Goal: Information Seeking & Learning: Learn about a topic

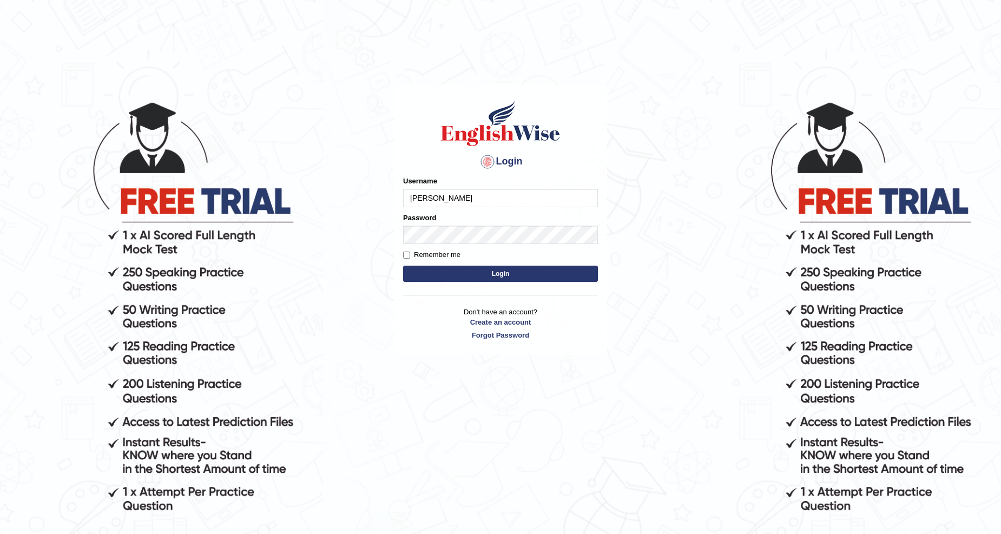
type input "Komal123456"
click at [403, 266] on button "Login" at bounding box center [500, 274] width 195 height 16
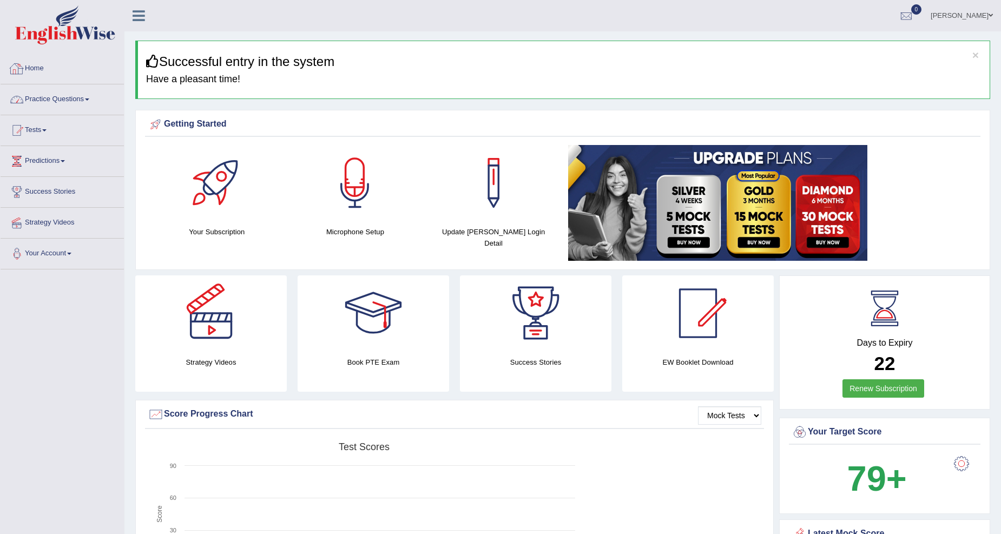
click at [52, 108] on link "Practice Questions" at bounding box center [62, 97] width 123 height 27
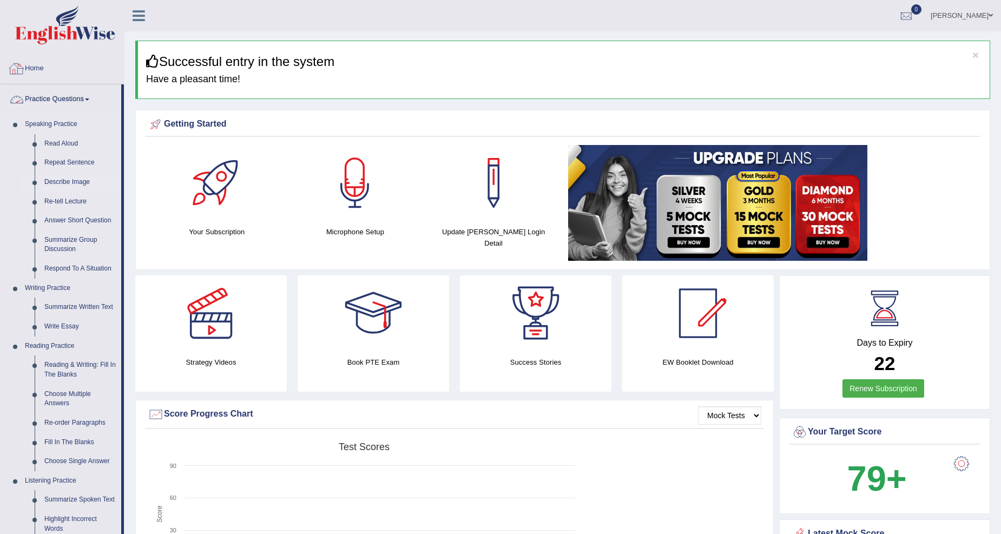
scroll to position [601, 0]
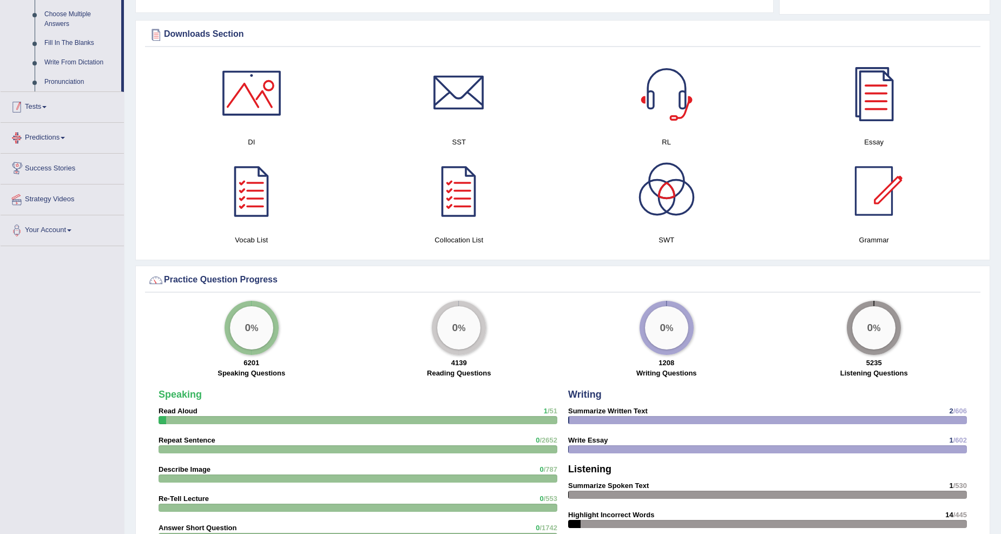
click at [46, 110] on link "Tests" at bounding box center [62, 105] width 123 height 27
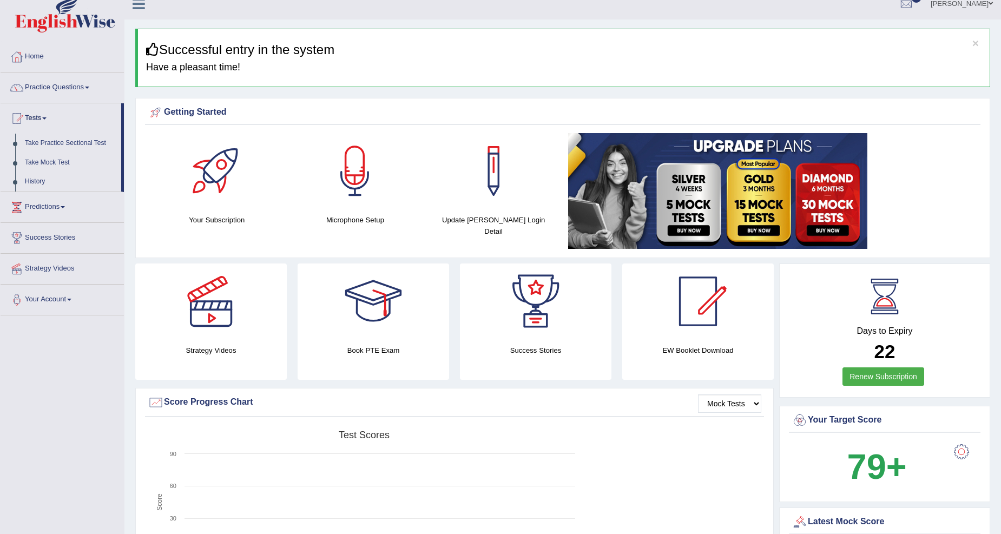
scroll to position [0, 0]
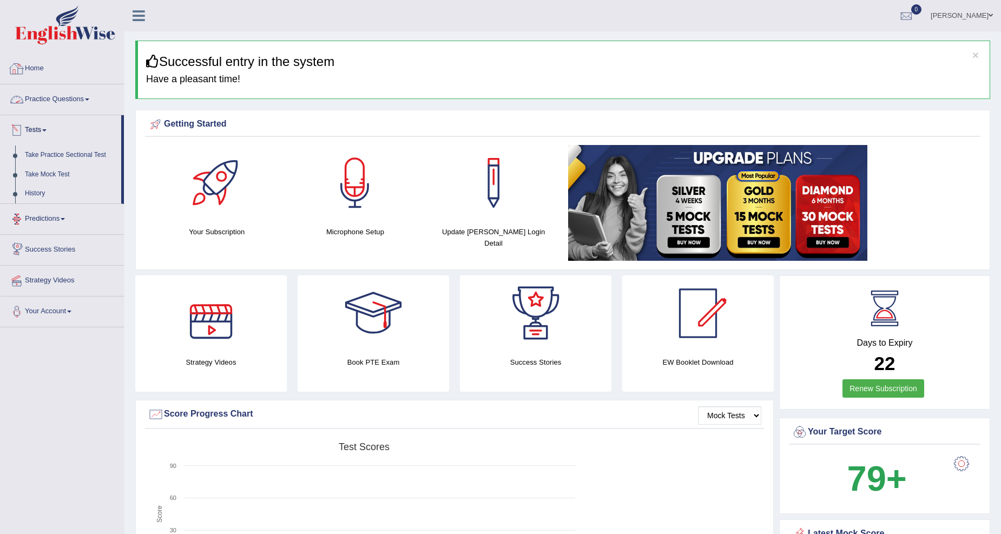
click at [83, 105] on link "Practice Questions" at bounding box center [62, 97] width 123 height 27
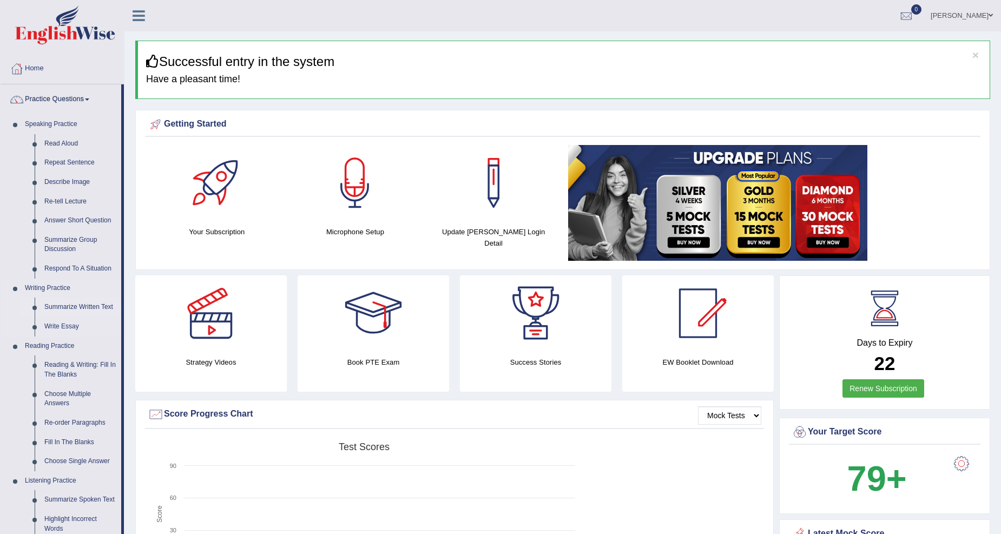
click at [78, 307] on link "Summarize Written Text" at bounding box center [80, 306] width 82 height 19
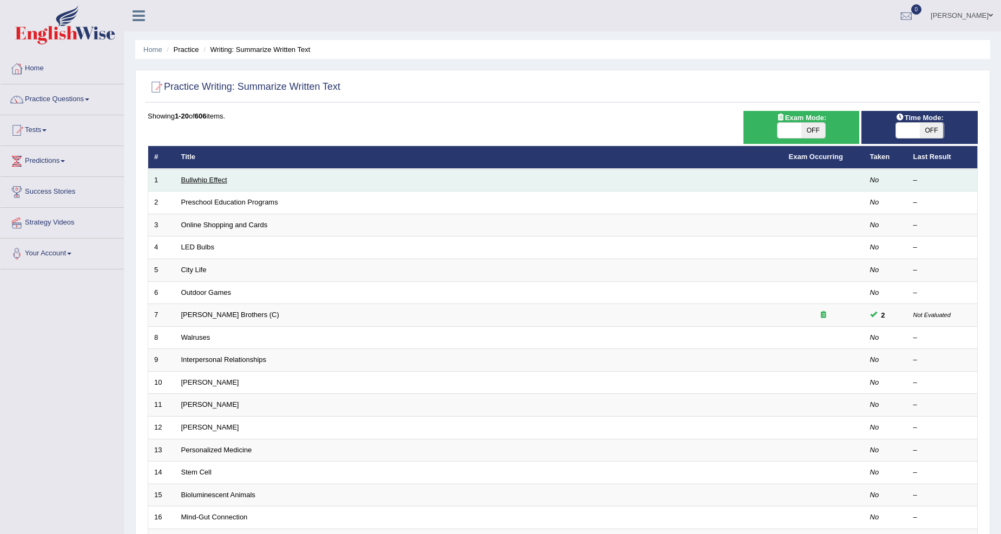
click at [194, 176] on link "Bullwhip Effect" at bounding box center [204, 180] width 46 height 8
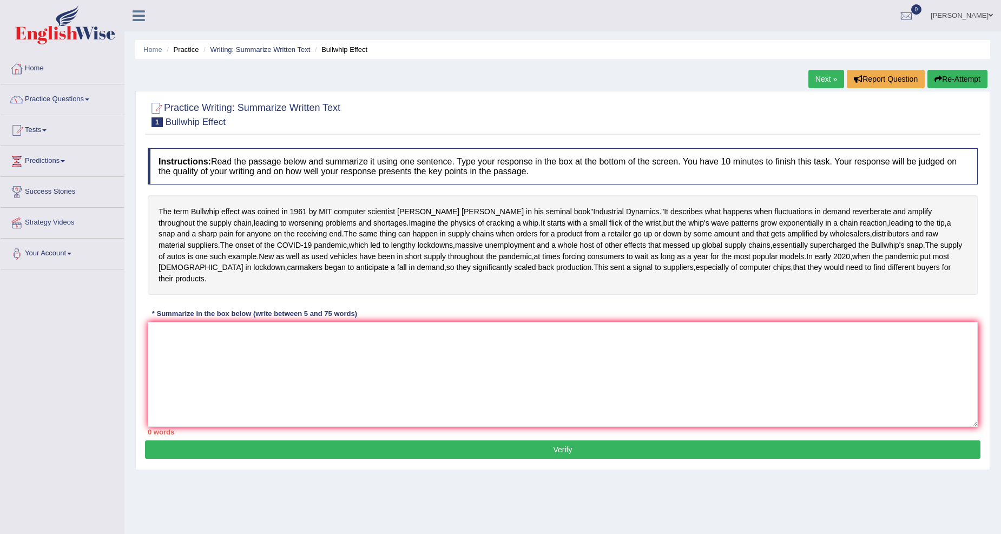
scroll to position [34, 0]
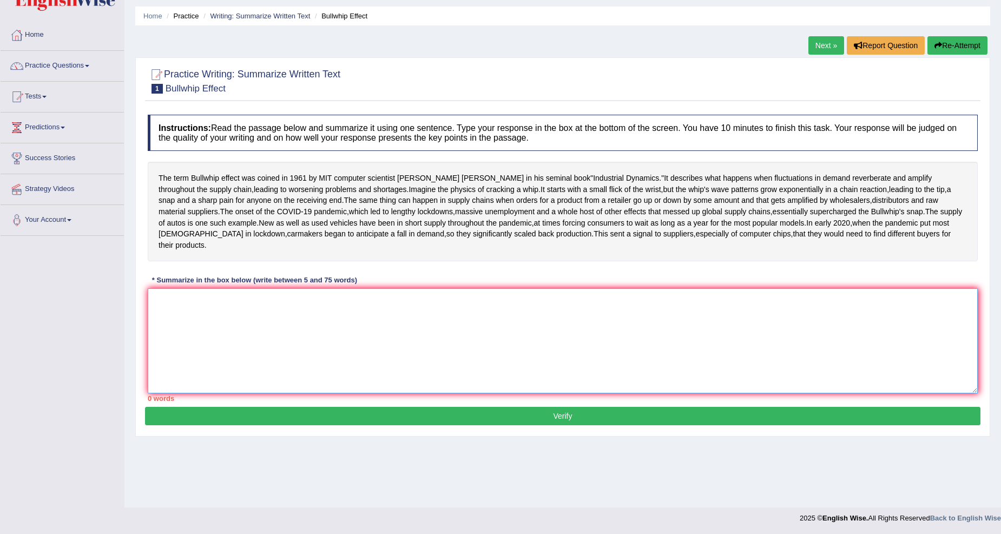
click at [642, 393] on textarea at bounding box center [563, 340] width 830 height 105
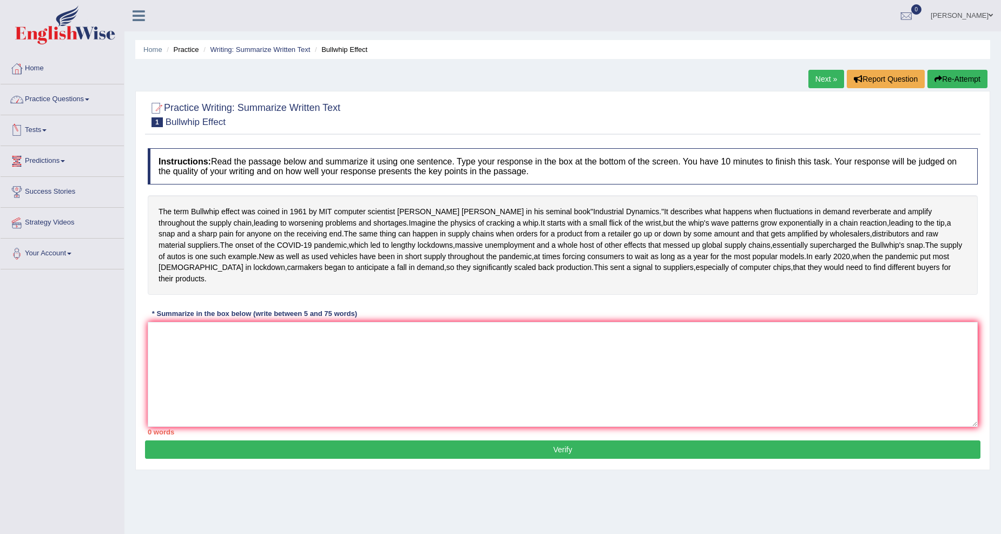
click at [72, 97] on link "Practice Questions" at bounding box center [62, 97] width 123 height 27
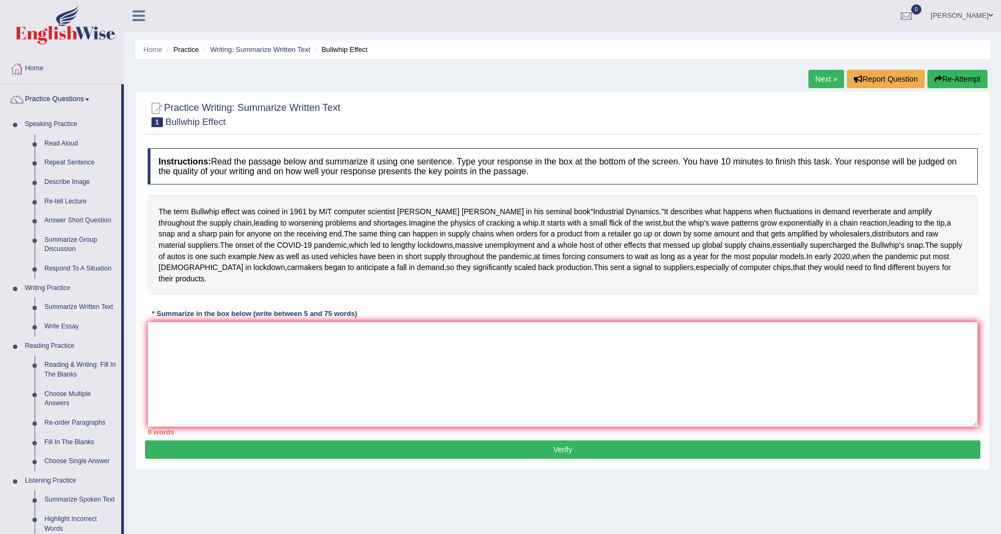
click at [61, 312] on link "Summarize Written Text" at bounding box center [80, 306] width 82 height 19
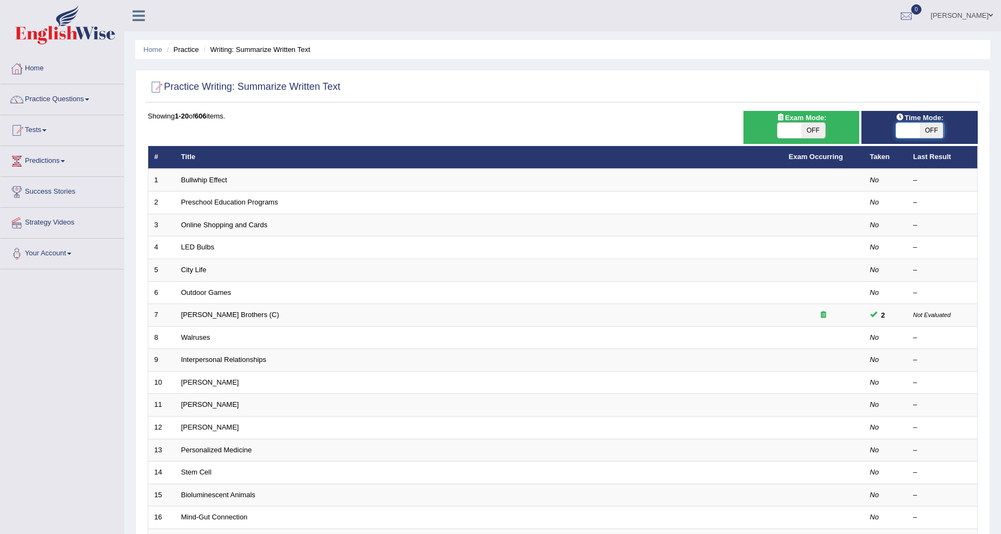
click at [901, 129] on span at bounding box center [908, 130] width 24 height 15
checkbox input "true"
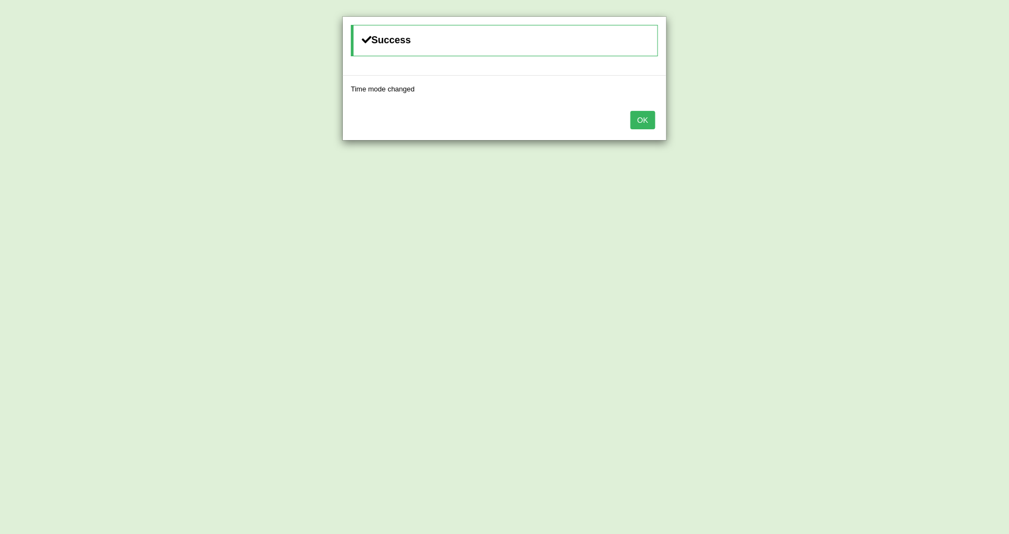
click at [645, 115] on button "OK" at bounding box center [643, 120] width 25 height 18
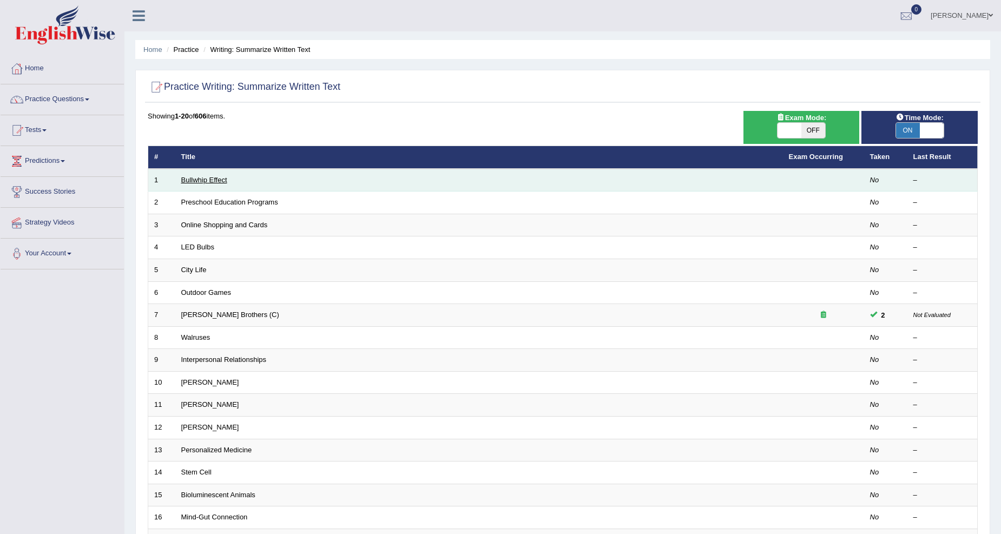
click at [197, 177] on link "Bullwhip Effect" at bounding box center [204, 180] width 46 height 8
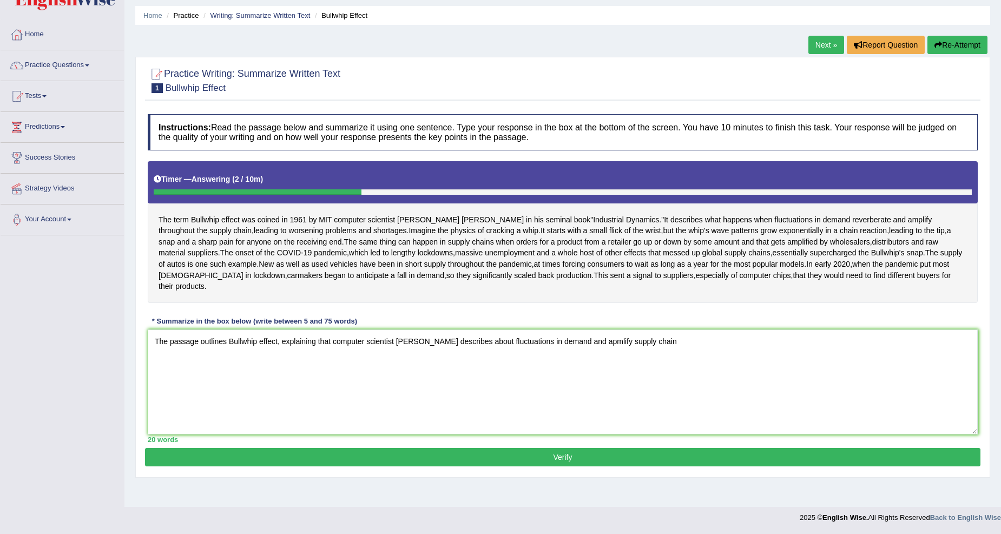
click at [604, 361] on textarea "The passage outlines Bullwhip effect, explaining that computer scientist [PERSO…" at bounding box center [563, 381] width 830 height 105
click at [698, 356] on textarea "The passage outlines Bullwhip effect, explaining that computer scientist [PERSO…" at bounding box center [563, 381] width 830 height 105
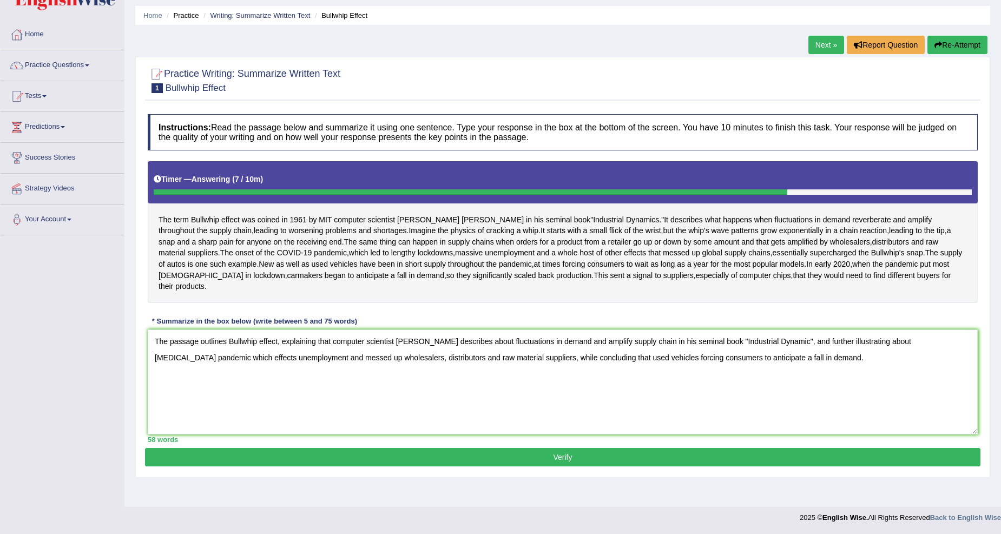
click at [276, 364] on textarea "The passage outlines Bullwhip effect, explaining that computer scientist [PERSO…" at bounding box center [563, 381] width 830 height 105
click at [276, 363] on textarea "The passage outlines Bullwhip effect, explaining that computer scientist [PERSO…" at bounding box center [563, 381] width 830 height 105
click at [277, 363] on textarea "The passage outlines Bullwhip effect, explaining that computer scientist [PERSO…" at bounding box center [563, 381] width 830 height 105
click at [866, 362] on textarea "The passage outlines Bullwhip effect during the year [DATE], explaining that co…" at bounding box center [563, 381] width 830 height 105
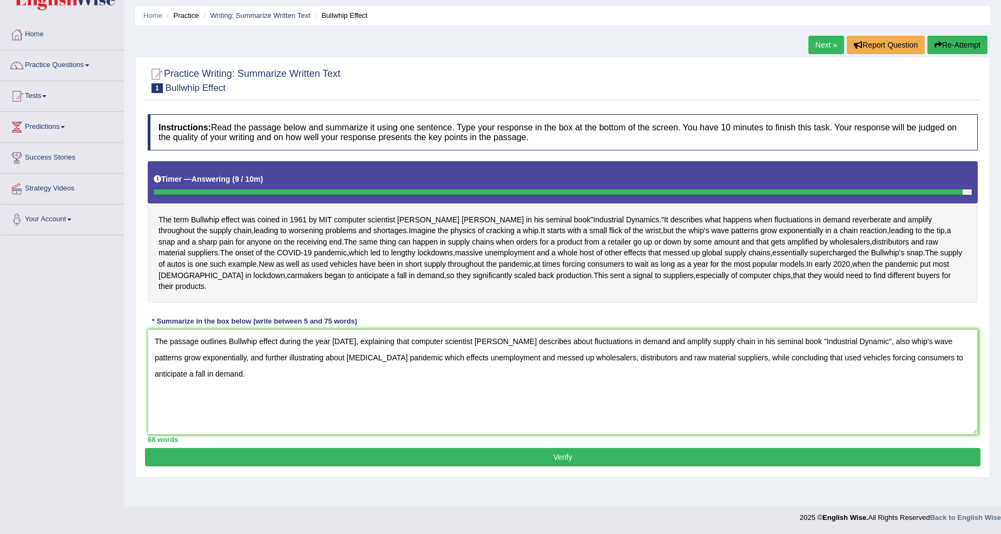
click at [886, 363] on textarea "The passage outlines Bullwhip effect during the year [DATE], explaining that co…" at bounding box center [563, 381] width 830 height 105
type textarea "The passage outlines Bullwhip effect during the year [DATE], explaining that co…"
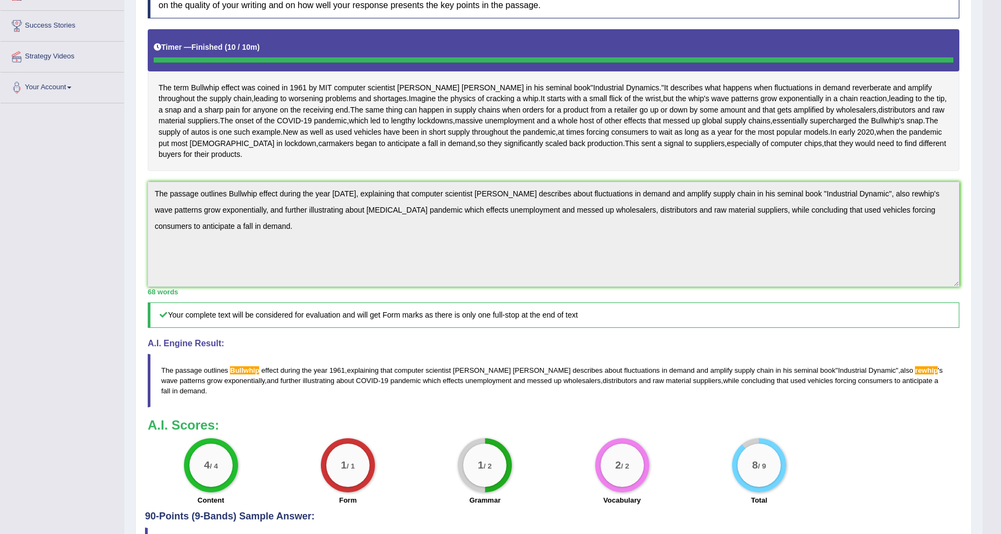
scroll to position [278, 0]
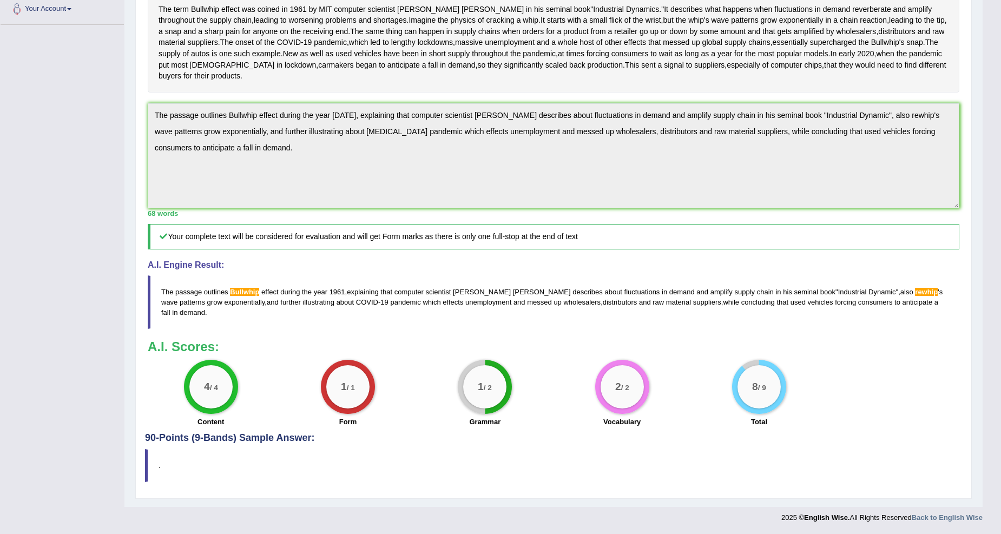
click at [240, 296] on span "Bullwhip" at bounding box center [244, 292] width 29 height 8
click at [241, 296] on span "Bullwhip" at bounding box center [244, 292] width 29 height 8
